Goal: Information Seeking & Learning: Stay updated

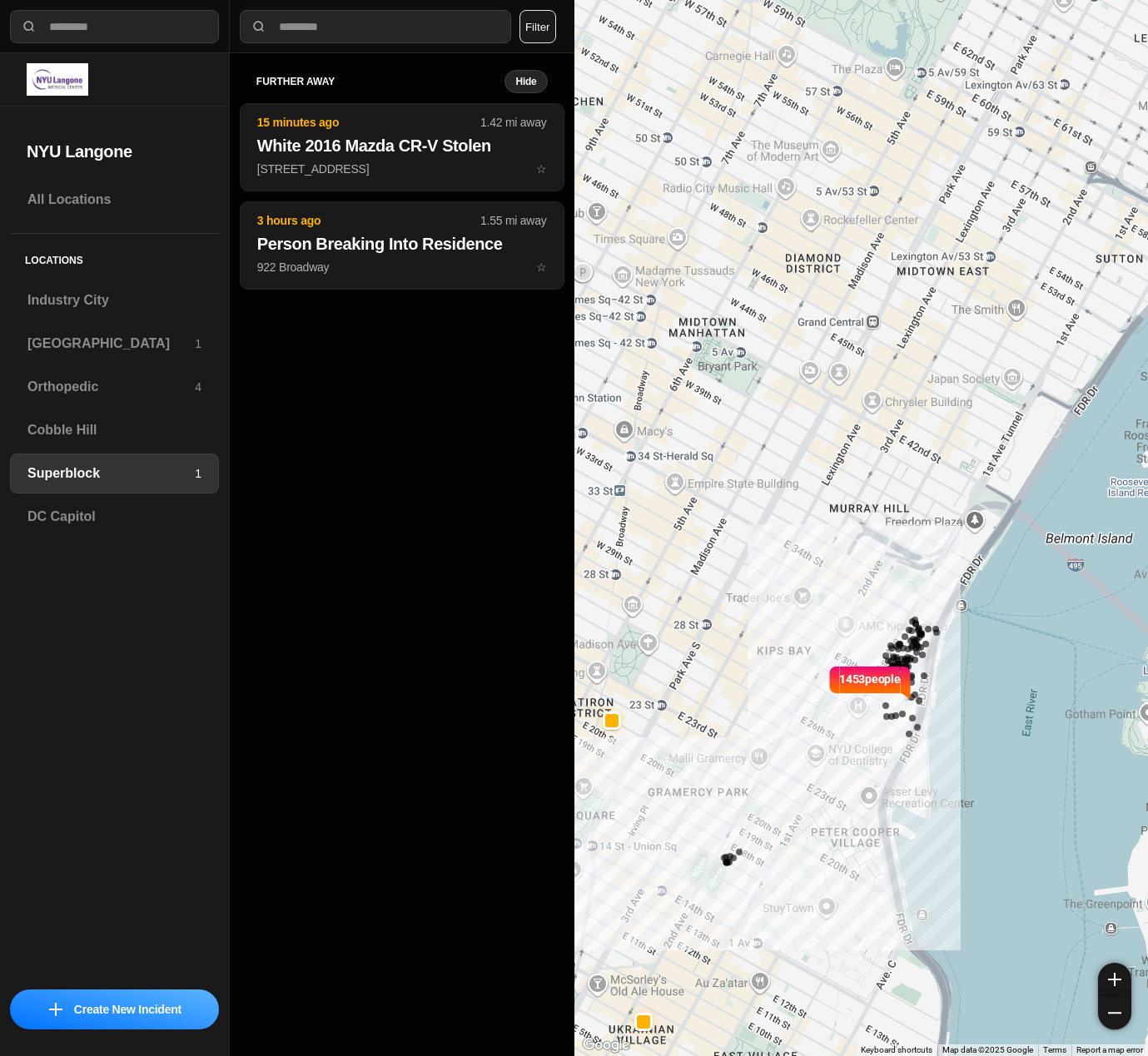
click at [533, 24] on button "Filter" at bounding box center [537, 27] width 36 height 34
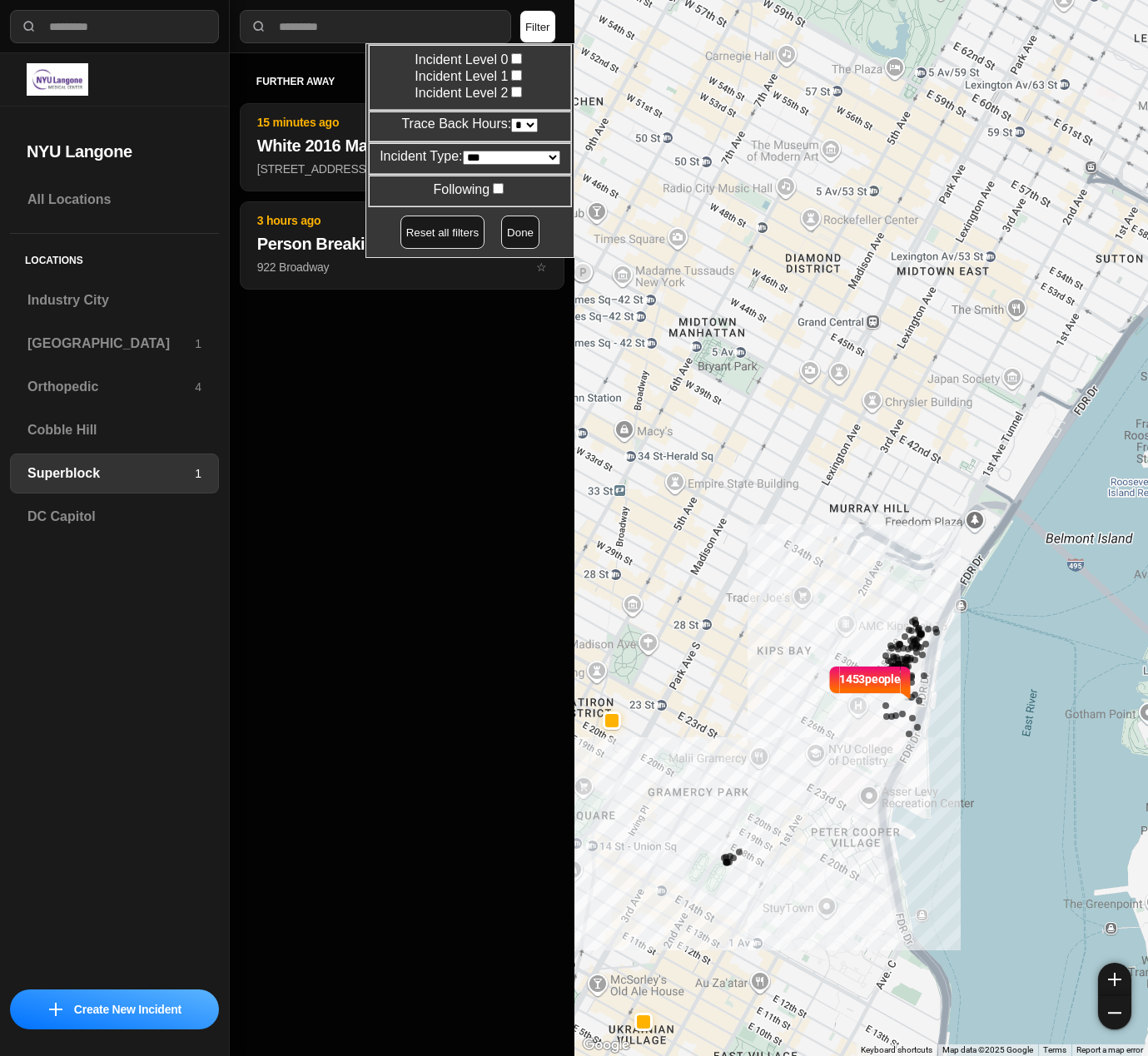
click at [520, 125] on select "* * * * **" at bounding box center [524, 125] width 27 height 14
select select "*"
click at [511, 118] on select "* * * * **" at bounding box center [524, 125] width 27 height 14
click at [506, 237] on button "Done" at bounding box center [520, 233] width 38 height 34
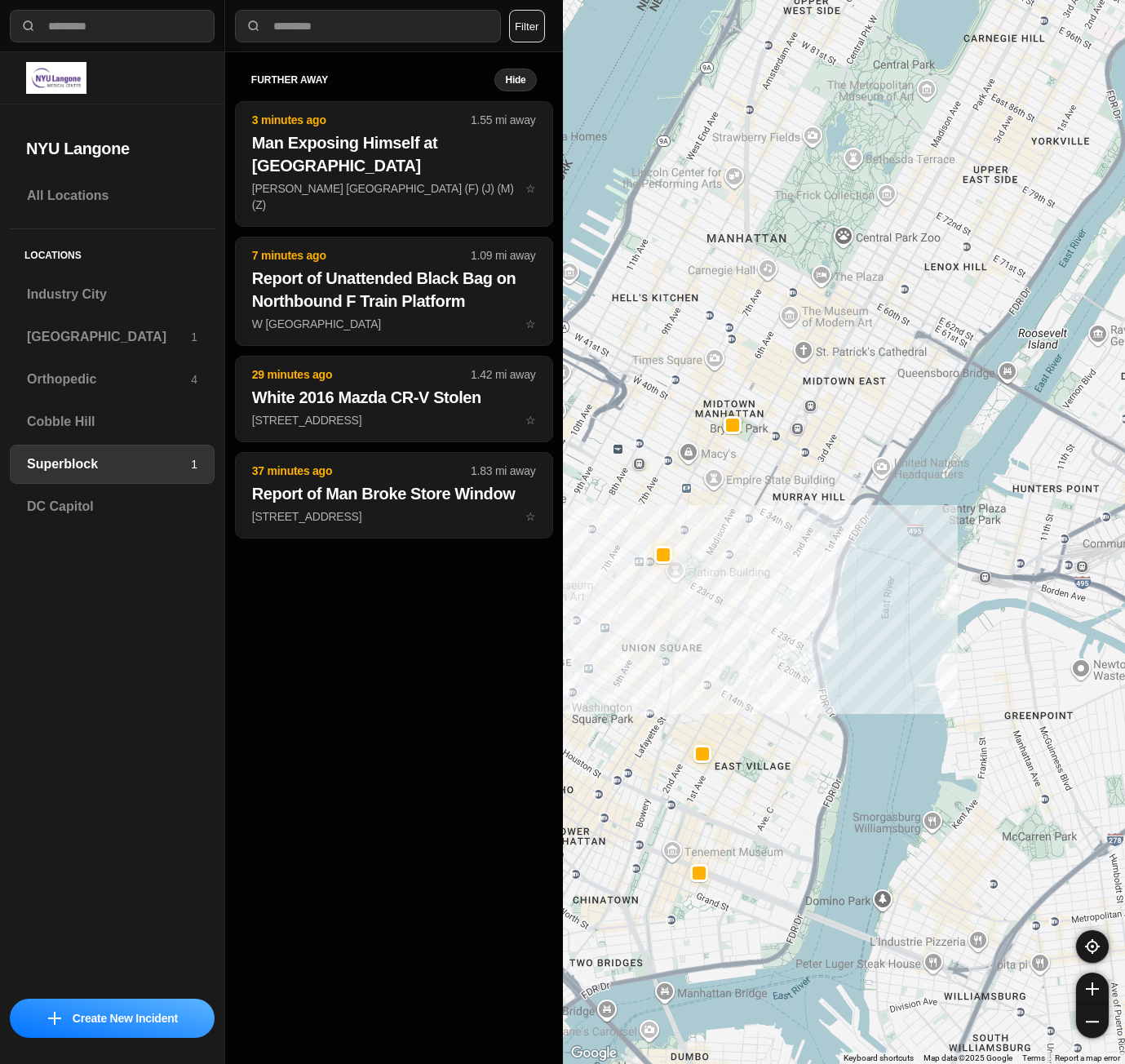
drag, startPoint x: 705, startPoint y: 467, endPoint x: 738, endPoint y: 475, distance: 34.0
click at [738, 475] on div at bounding box center [844, 532] width 563 height 1064
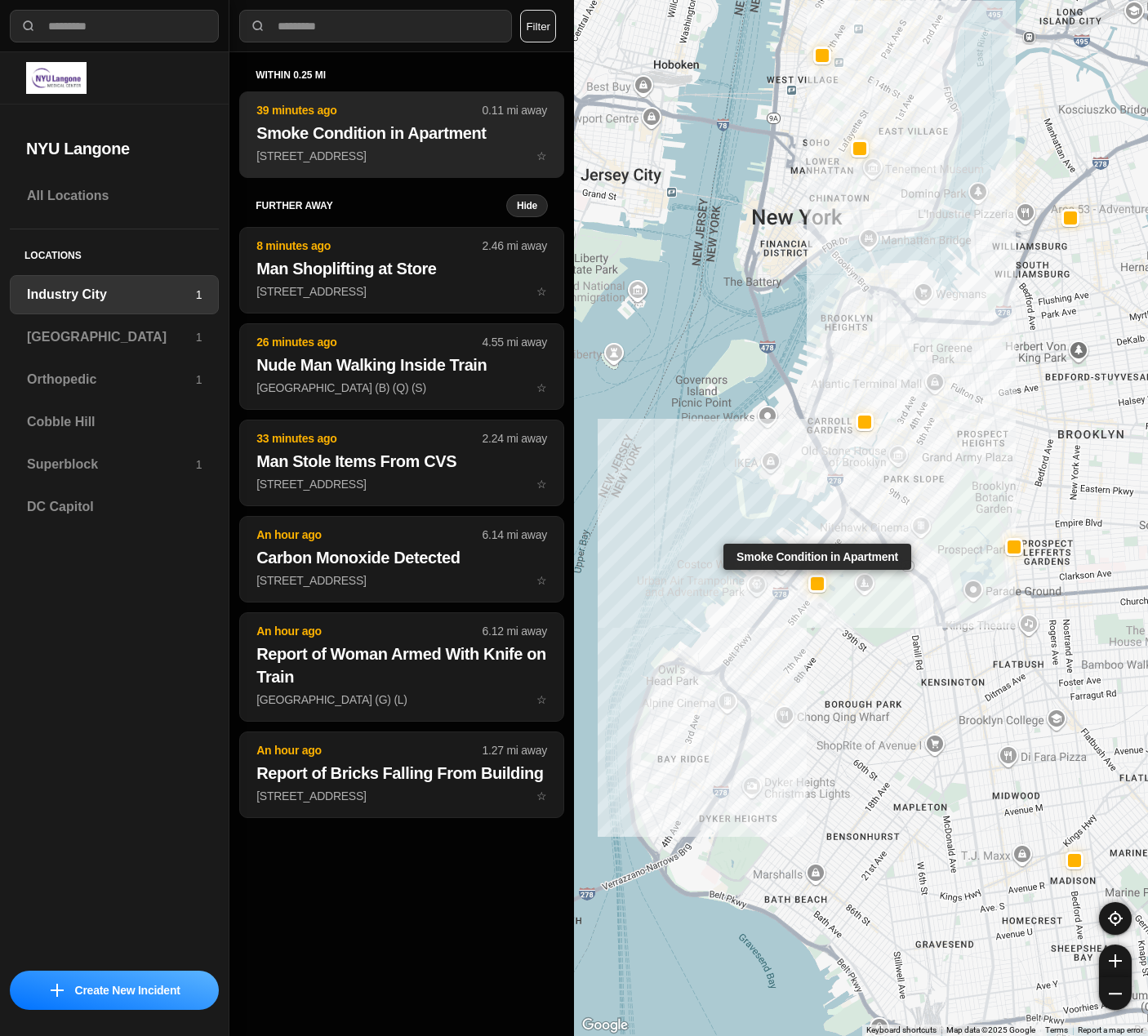
click at [349, 156] on p "175 34th St ☆" at bounding box center [402, 156] width 290 height 16
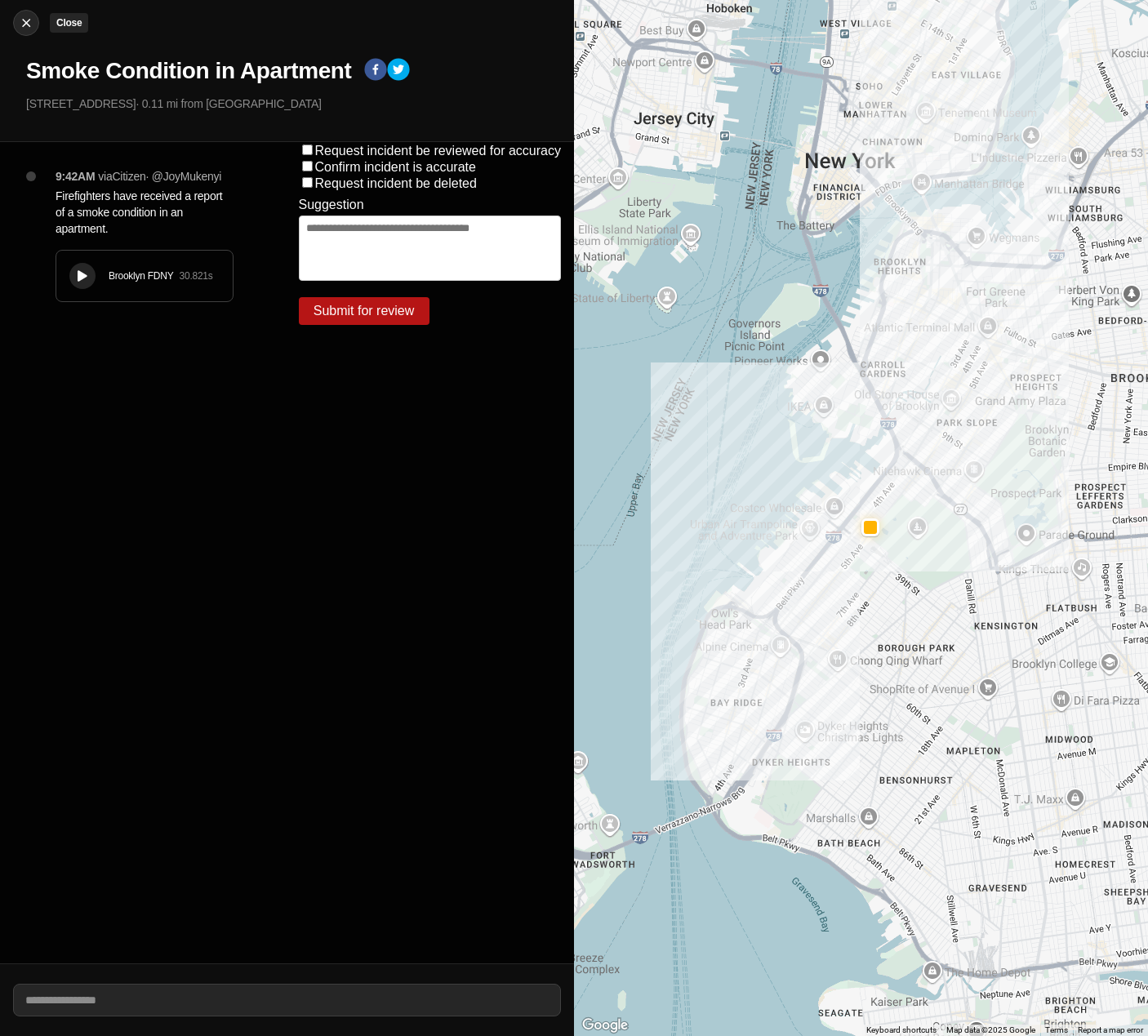
click at [19, 21] on img at bounding box center [26, 23] width 16 height 16
select select "*"
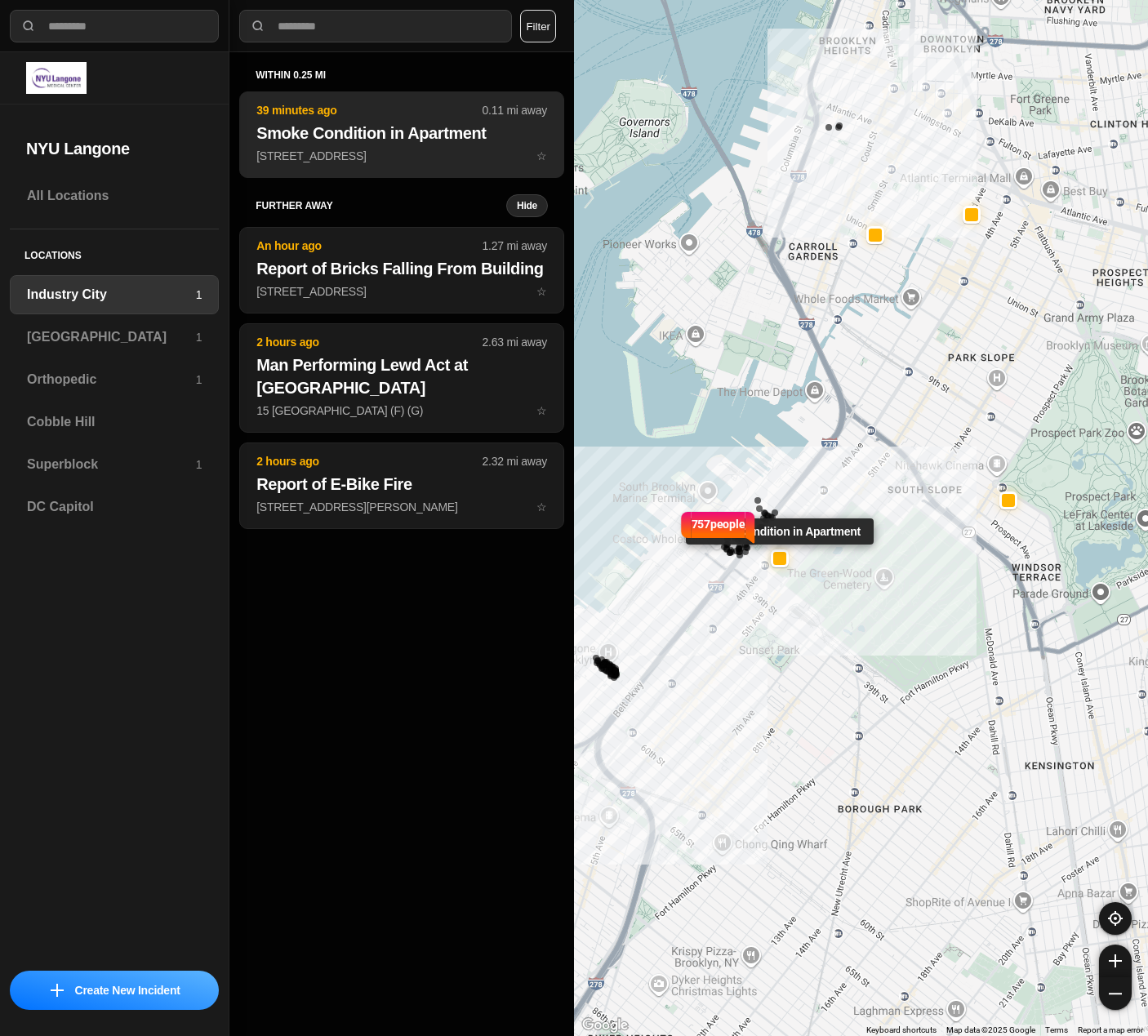
click at [344, 167] on button "39 minutes ago 0.11 mi away Smoke Condition in Apartment 175 34th St ☆" at bounding box center [402, 134] width 325 height 87
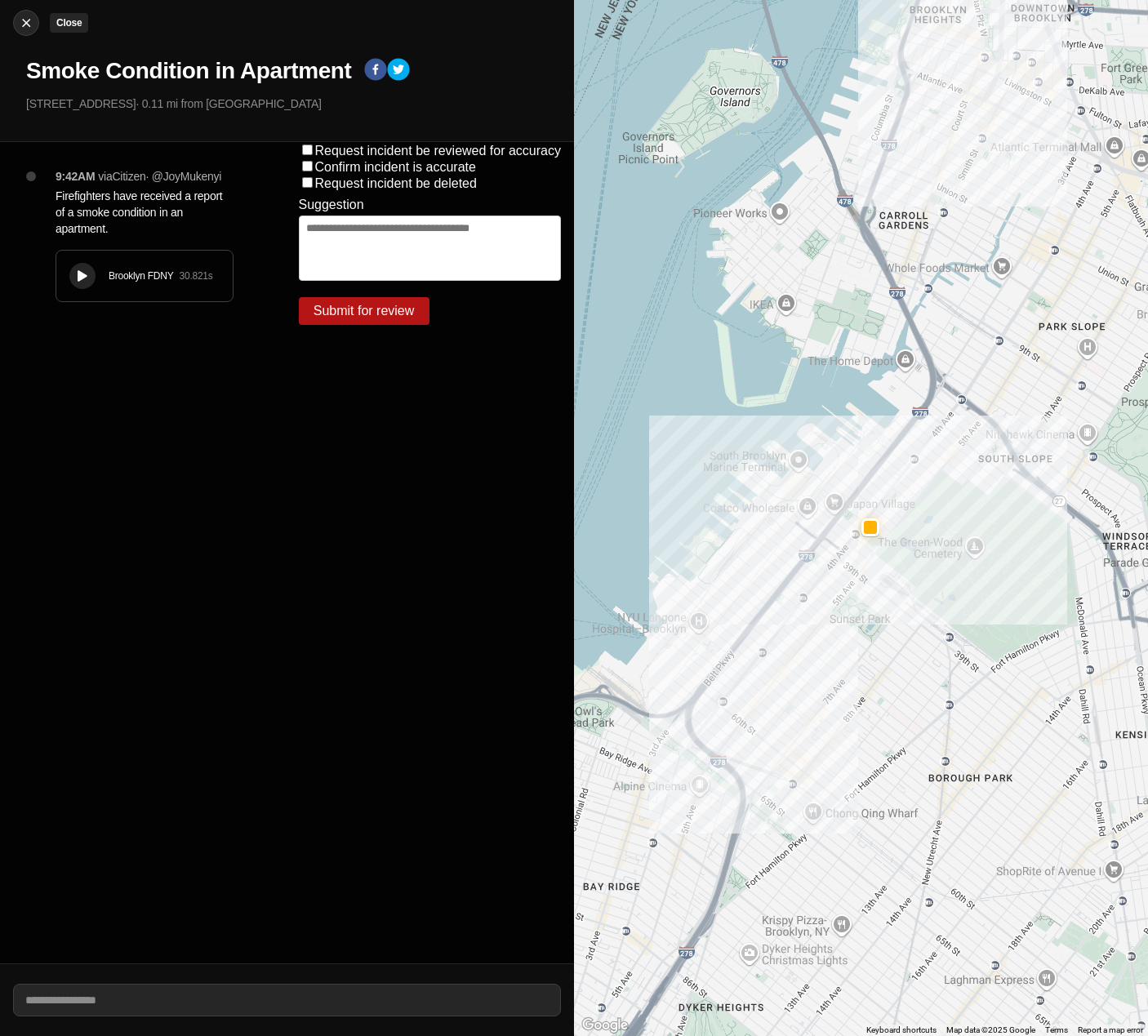
click at [27, 25] on img at bounding box center [26, 23] width 16 height 16
select select "*"
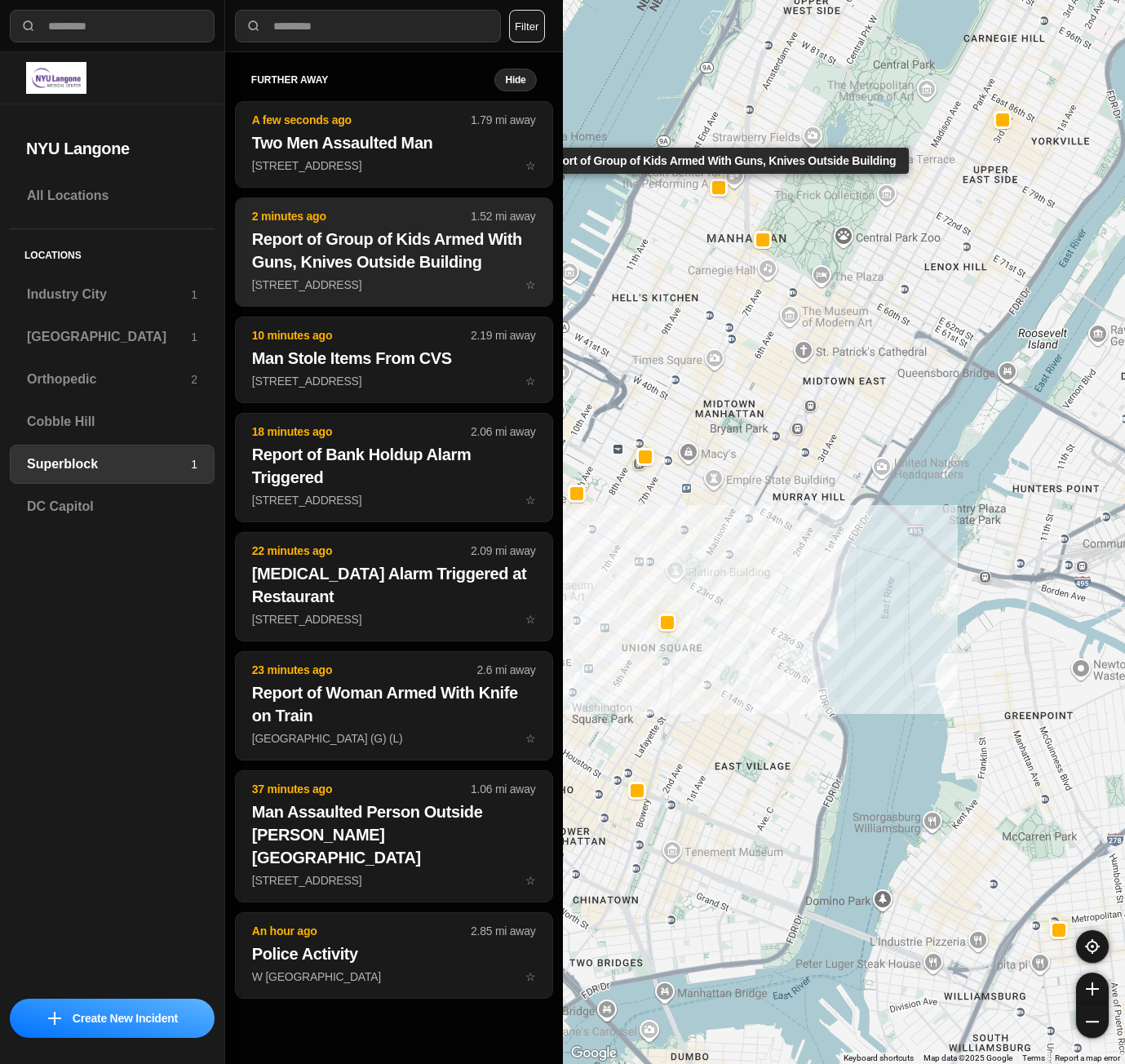
click at [395, 271] on h2 "Report of Group of Kids Armed With Guns, Knives Outside Building" at bounding box center [393, 250] width 284 height 46
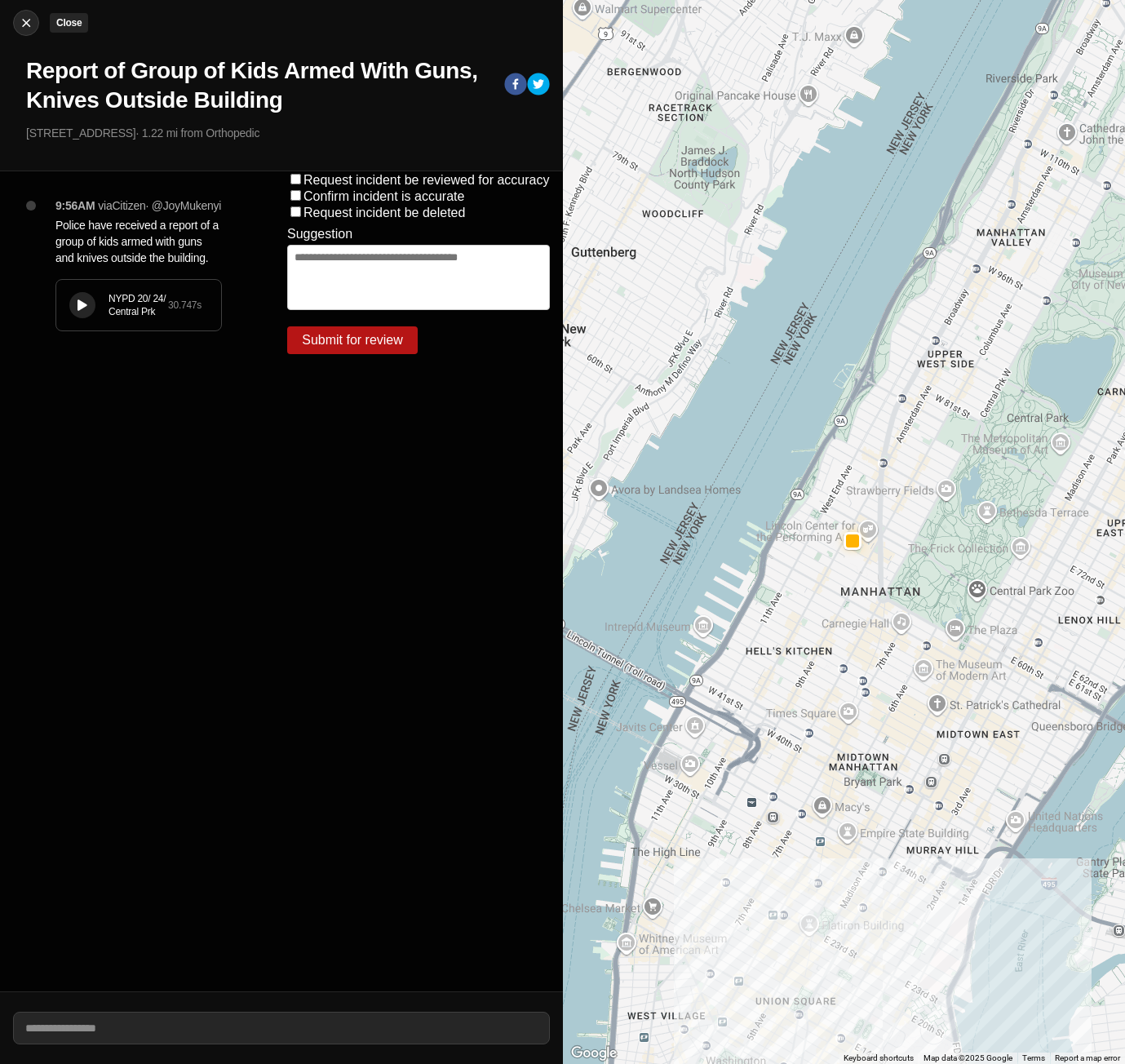
click at [19, 16] on img at bounding box center [26, 23] width 16 height 16
select select "*"
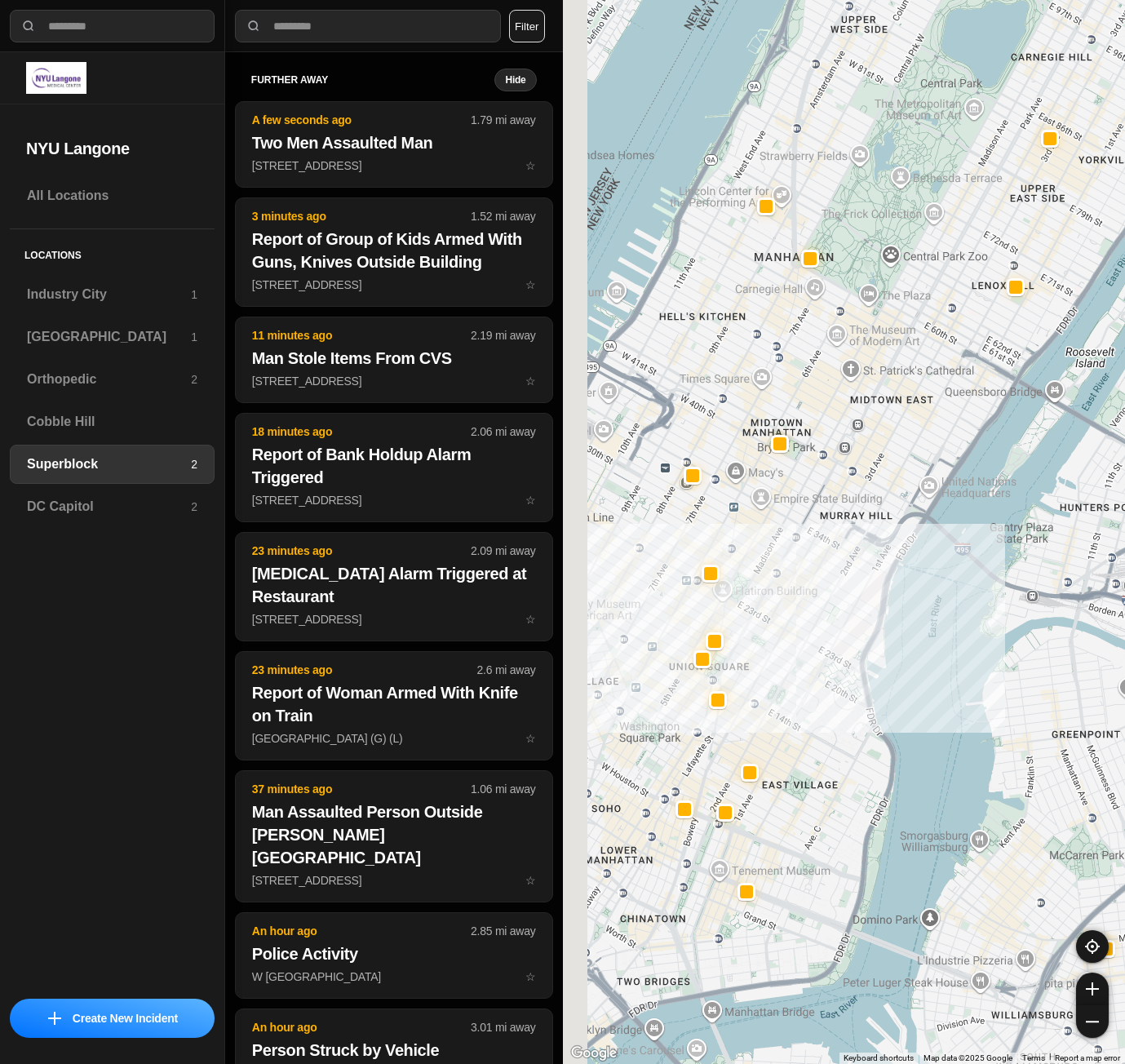
click at [703, 513] on div at bounding box center [844, 532] width 563 height 1064
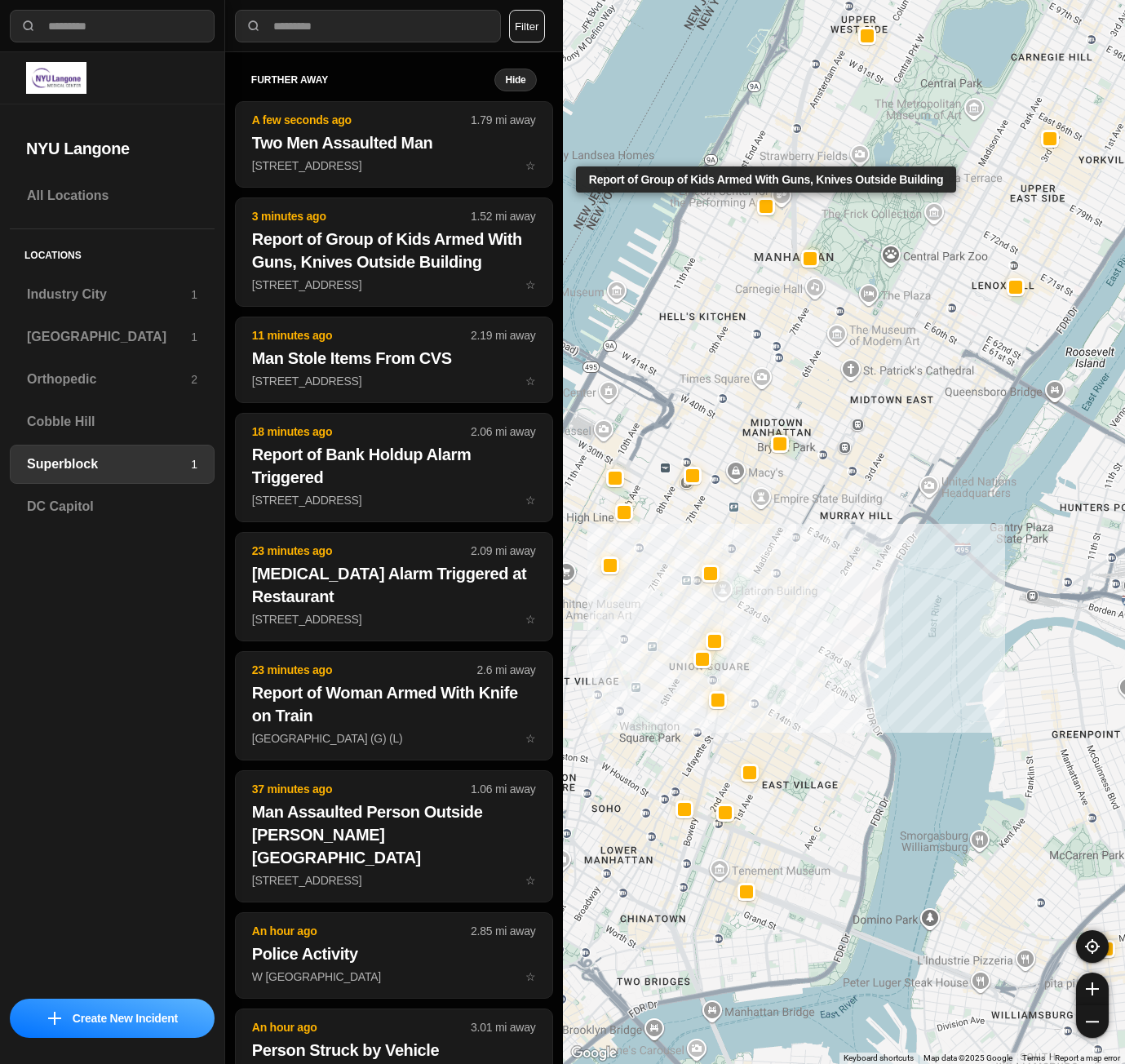
click at [763, 204] on div at bounding box center [766, 206] width 13 height 13
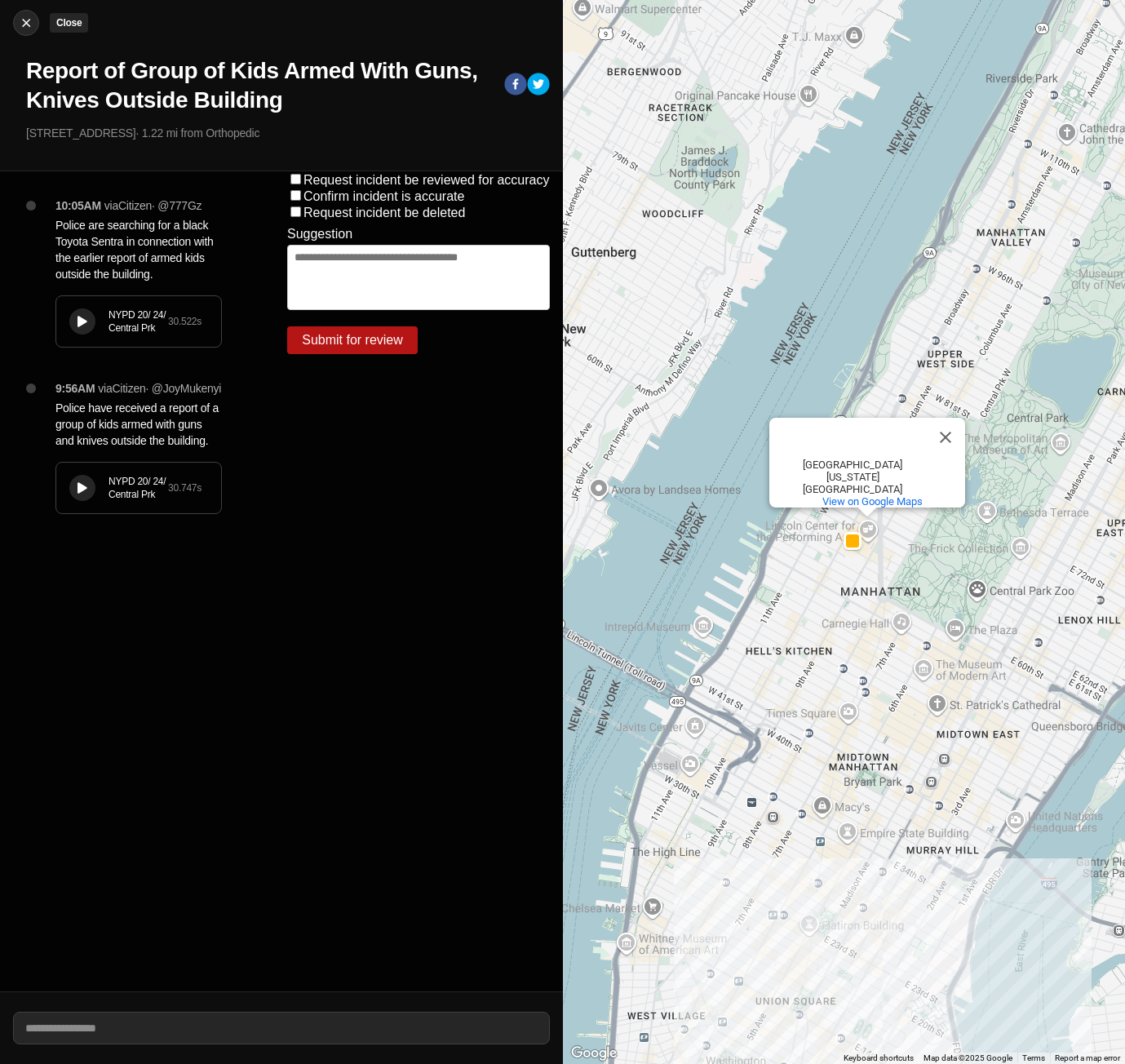
click at [26, 26] on img at bounding box center [26, 23] width 16 height 16
select select "*"
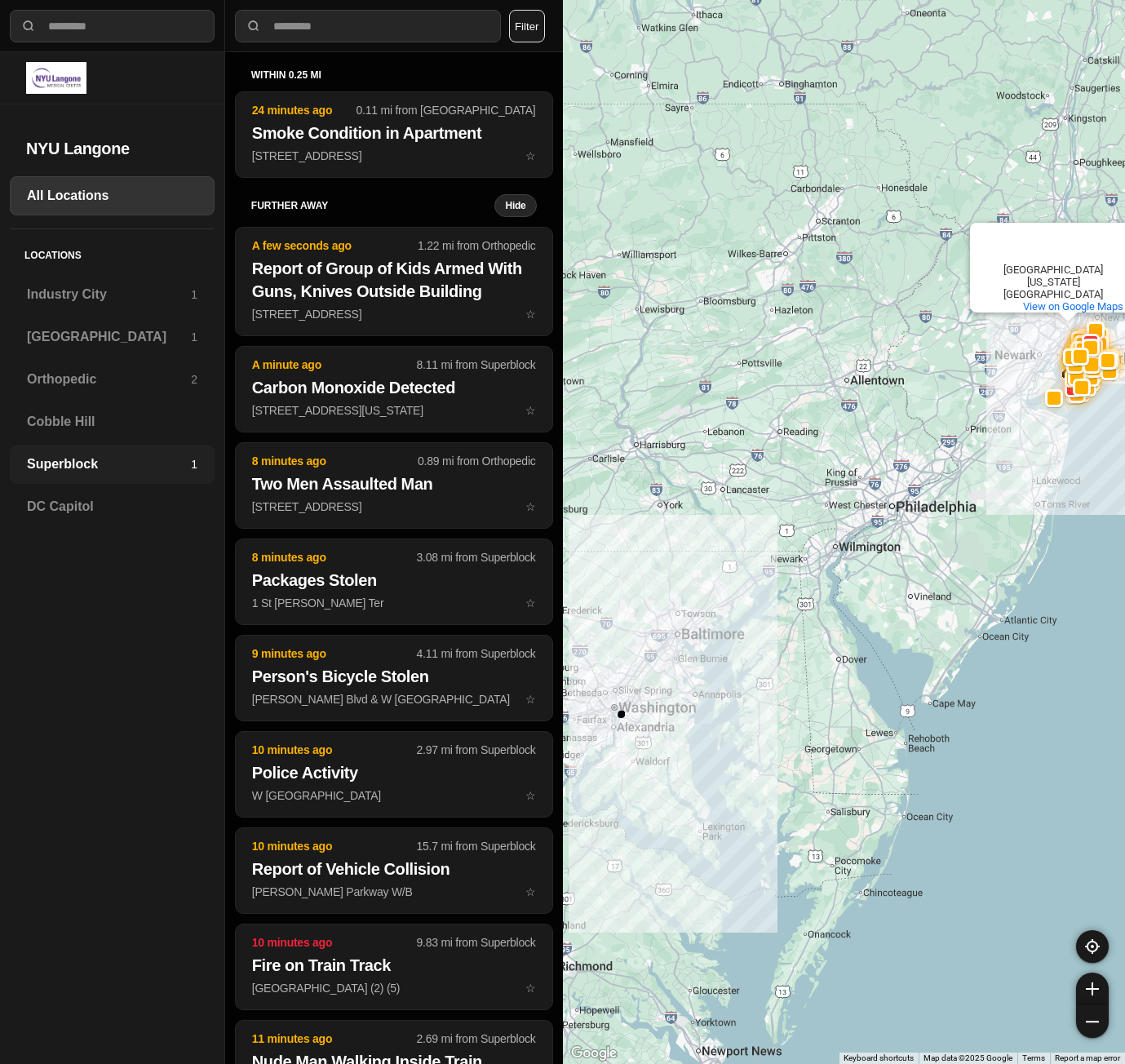
click at [51, 466] on h3 "Superblock" at bounding box center [109, 464] width 164 height 19
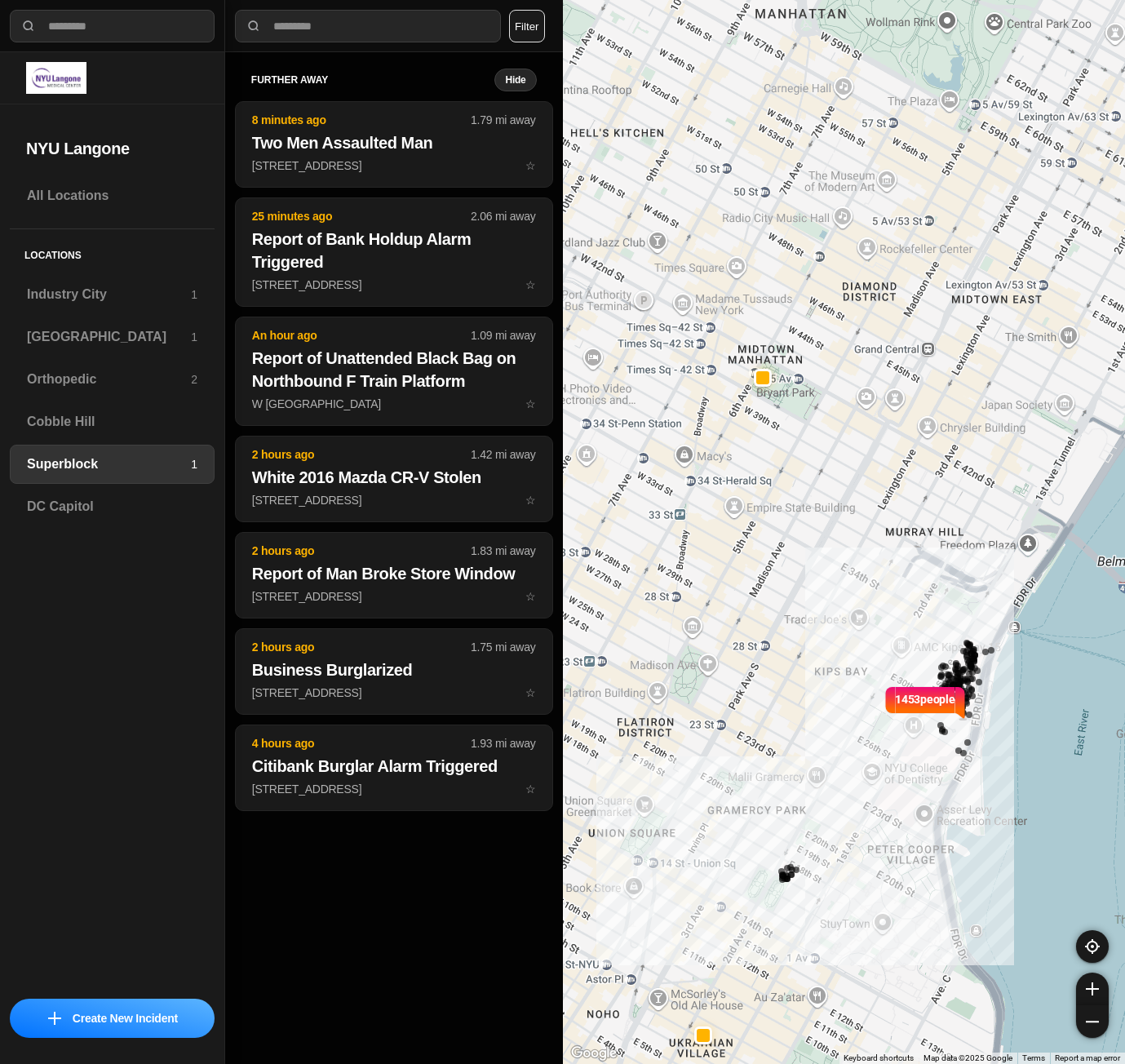
drag, startPoint x: 643, startPoint y: 423, endPoint x: 723, endPoint y: 444, distance: 82.7
click at [723, 444] on div "1453 people Lincoln Center for the Performing Arts Lincoln Center for the Perfo…" at bounding box center [844, 532] width 563 height 1064
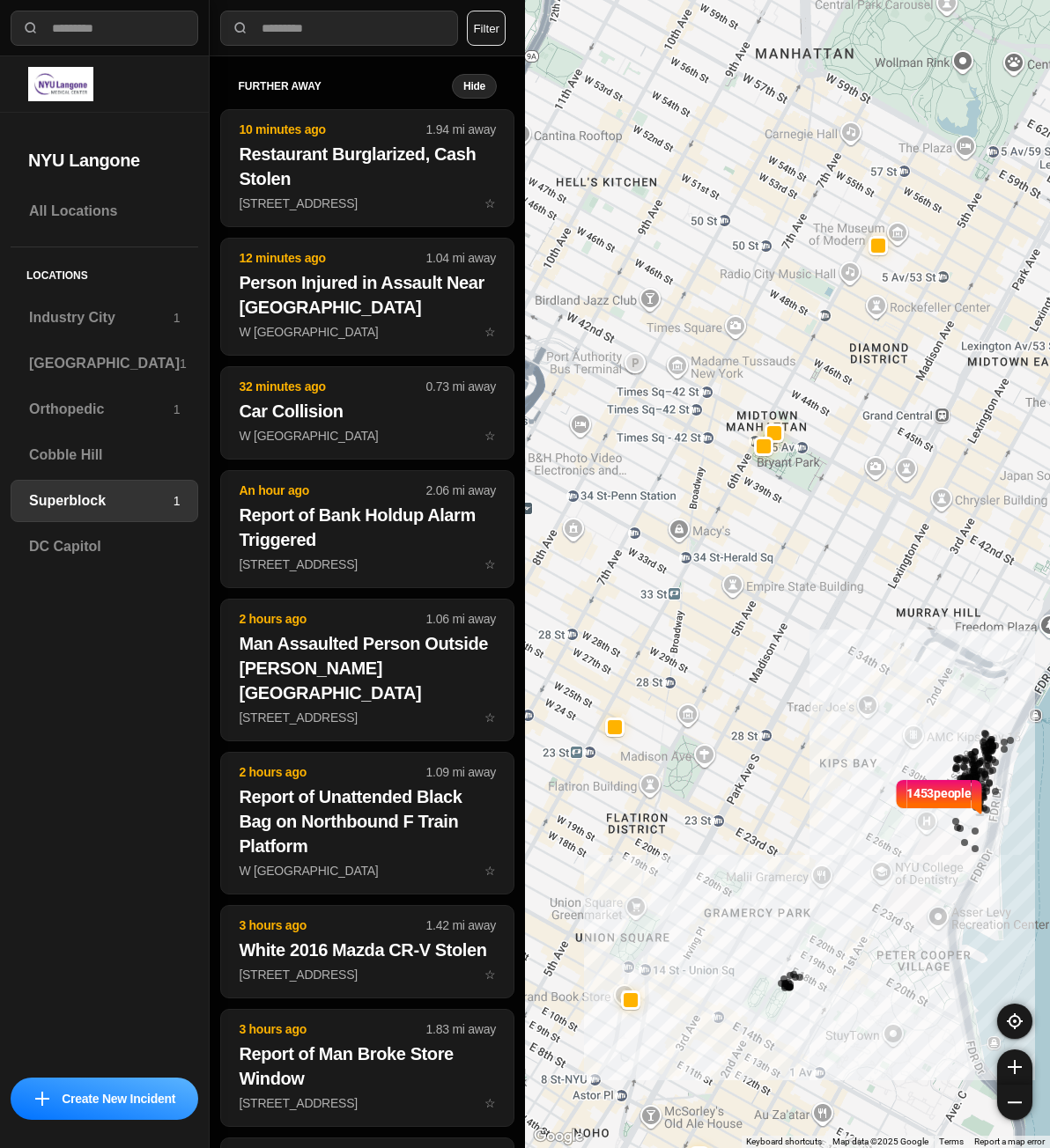
drag, startPoint x: 560, startPoint y: 570, endPoint x: 623, endPoint y: 612, distance: 75.7
click at [623, 612] on div "1453 people Lincoln Center for the Performing Arts Lincoln Center for the Perfo…" at bounding box center [787, 574] width 525 height 1148
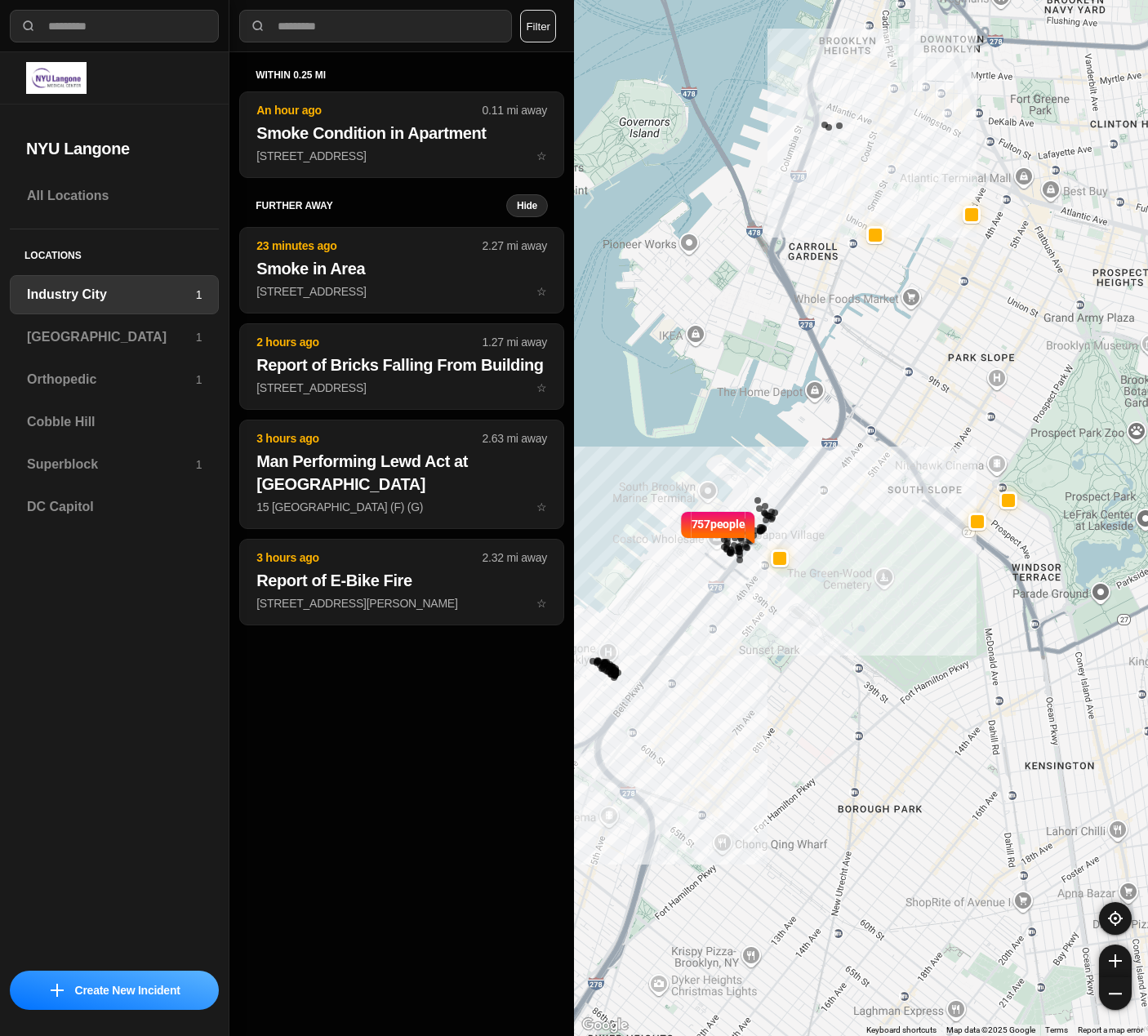
select select "*"
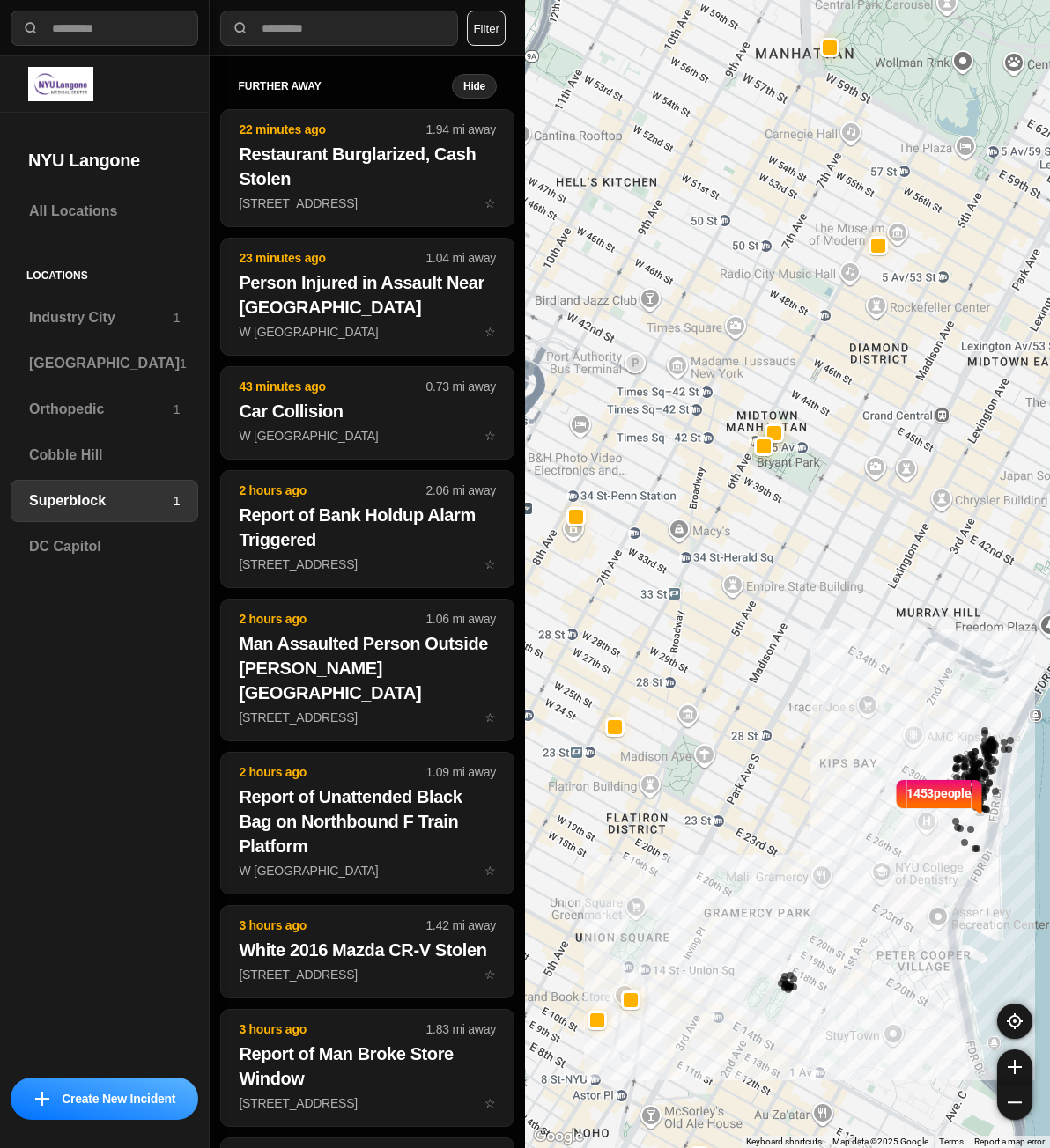
select select "*"
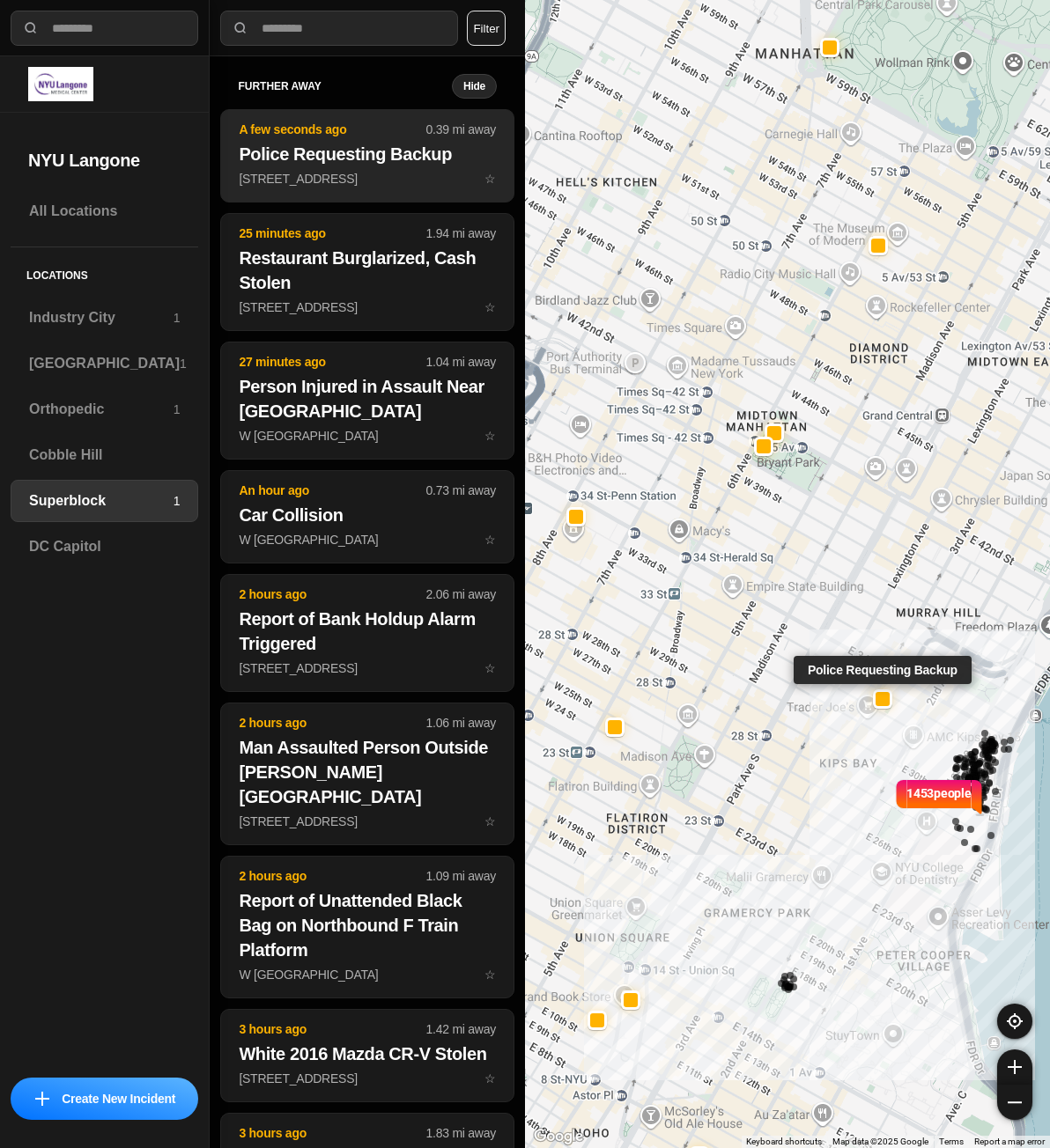
click at [330, 178] on p "[STREET_ADDRESS] ☆" at bounding box center [366, 179] width 257 height 18
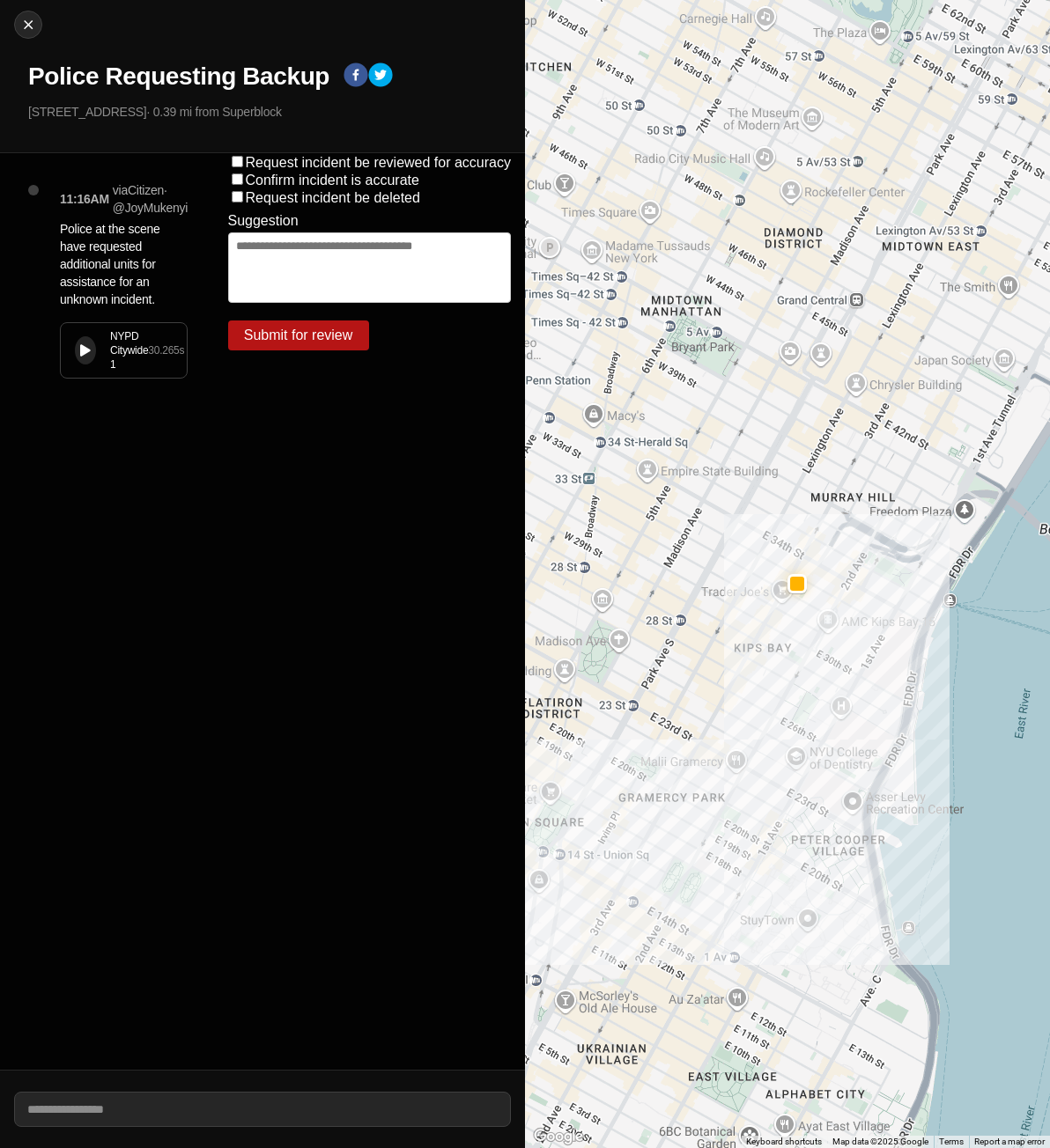
click at [76, 352] on button at bounding box center [85, 350] width 21 height 29
